Goal: Information Seeking & Learning: Find specific page/section

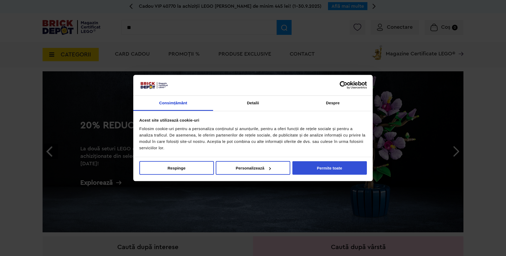
click at [311, 168] on button "Permite toate" at bounding box center [329, 168] width 74 height 14
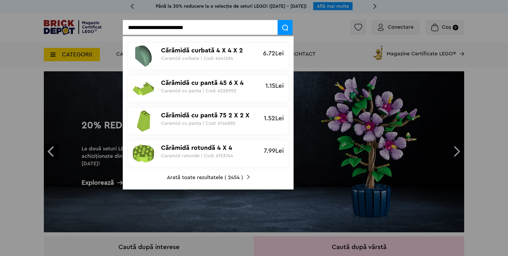
type input "**********"
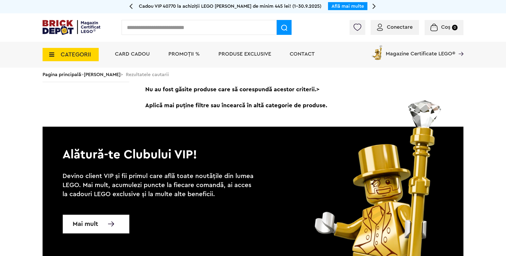
click at [89, 56] on span "CATEGORII" at bounding box center [76, 55] width 30 height 6
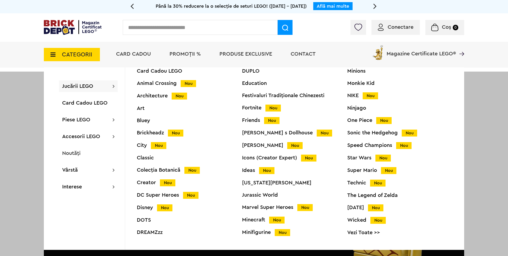
scroll to position [21, 0]
